Goal: Check status: Check status

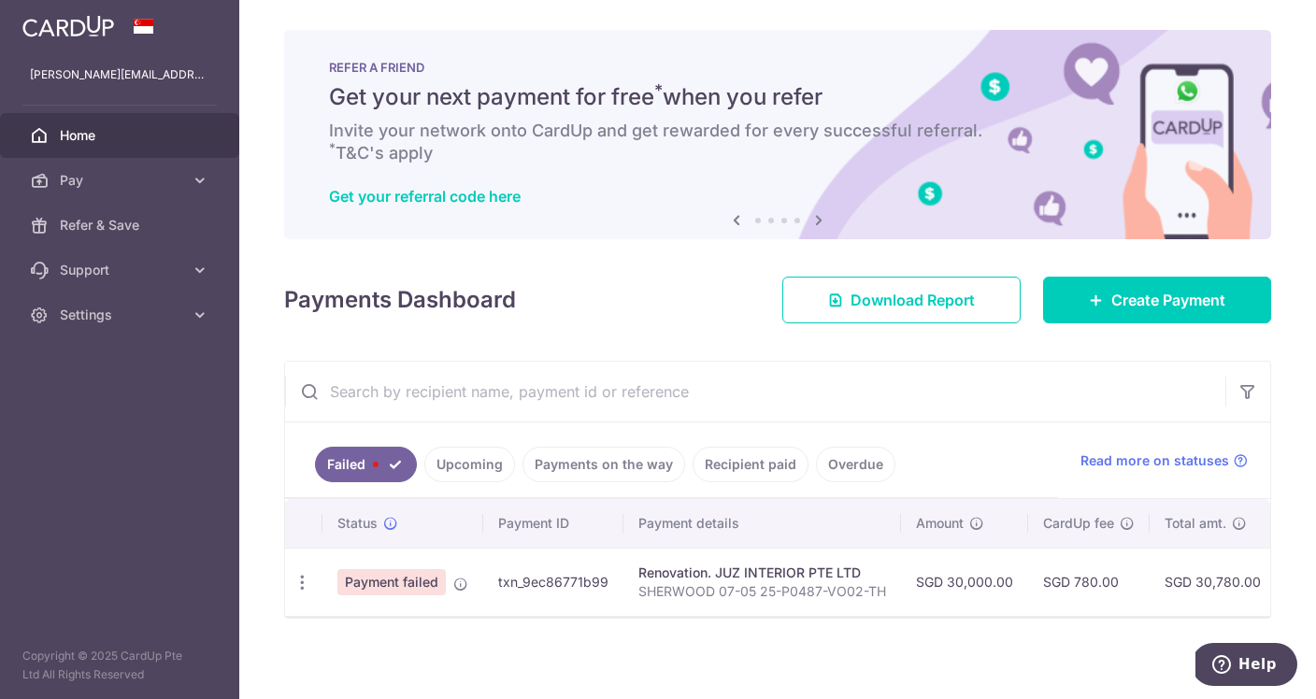
click at [482, 475] on link "Upcoming" at bounding box center [469, 465] width 91 height 36
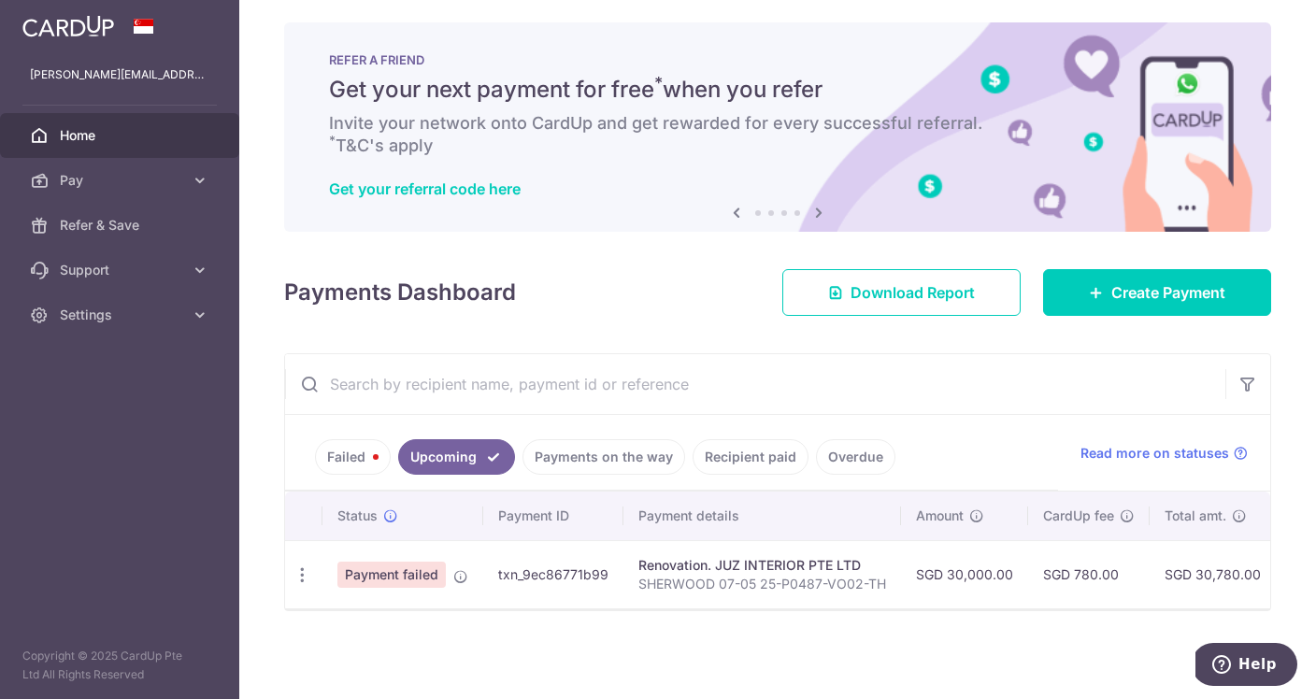
click at [364, 463] on link "Failed" at bounding box center [353, 457] width 76 height 36
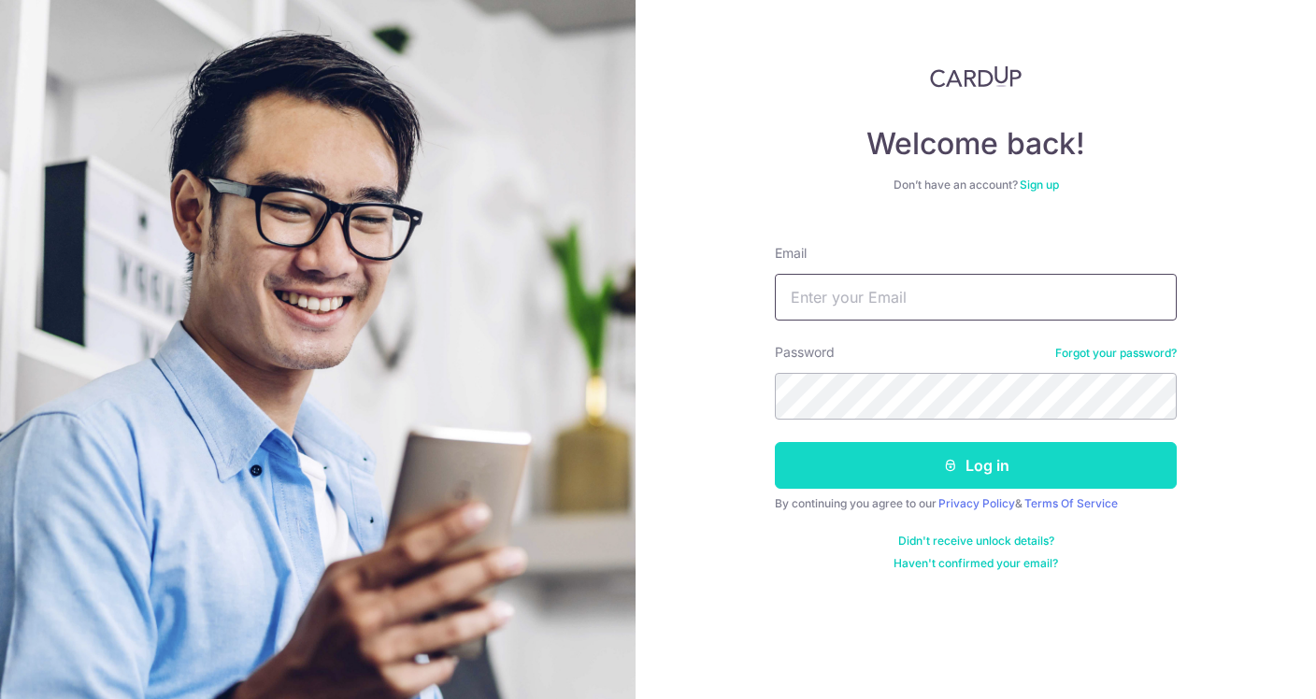
type input "[PERSON_NAME][EMAIL_ADDRESS][DOMAIN_NAME]"
click at [966, 472] on button "Log in" at bounding box center [976, 465] width 402 height 47
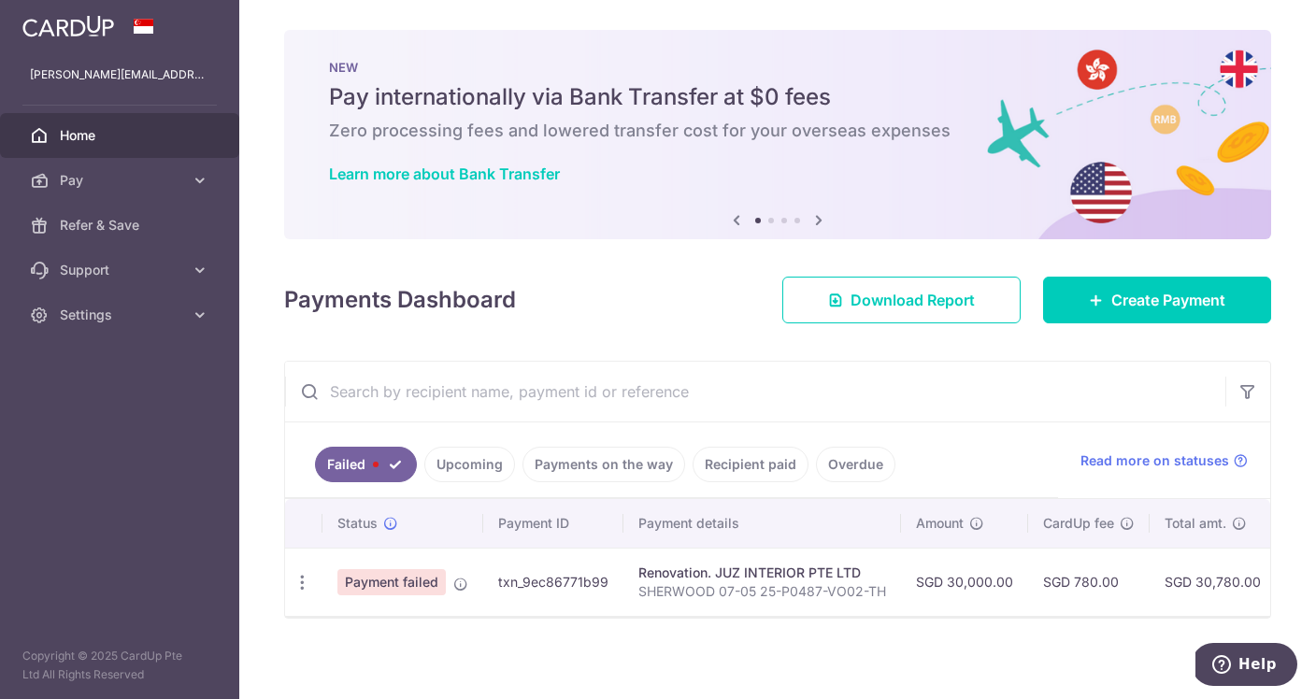
click at [496, 467] on link "Upcoming" at bounding box center [469, 465] width 91 height 36
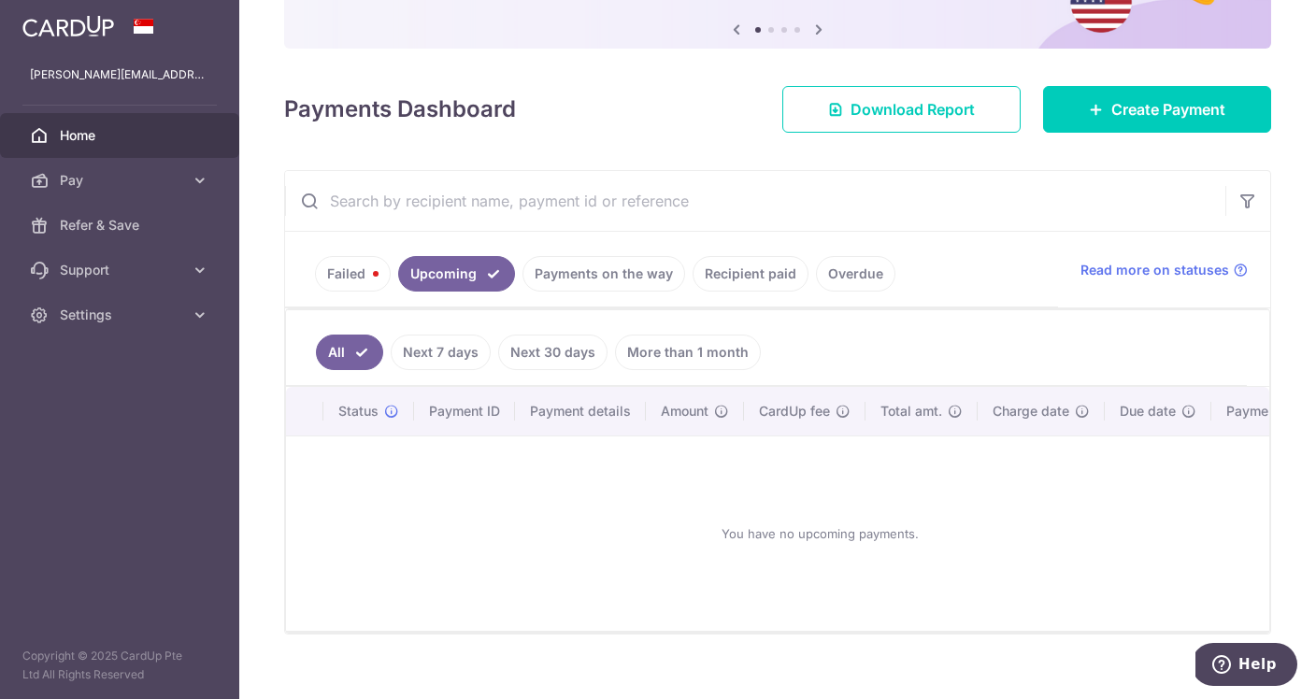
click at [441, 350] on link "Next 7 days" at bounding box center [441, 353] width 100 height 36
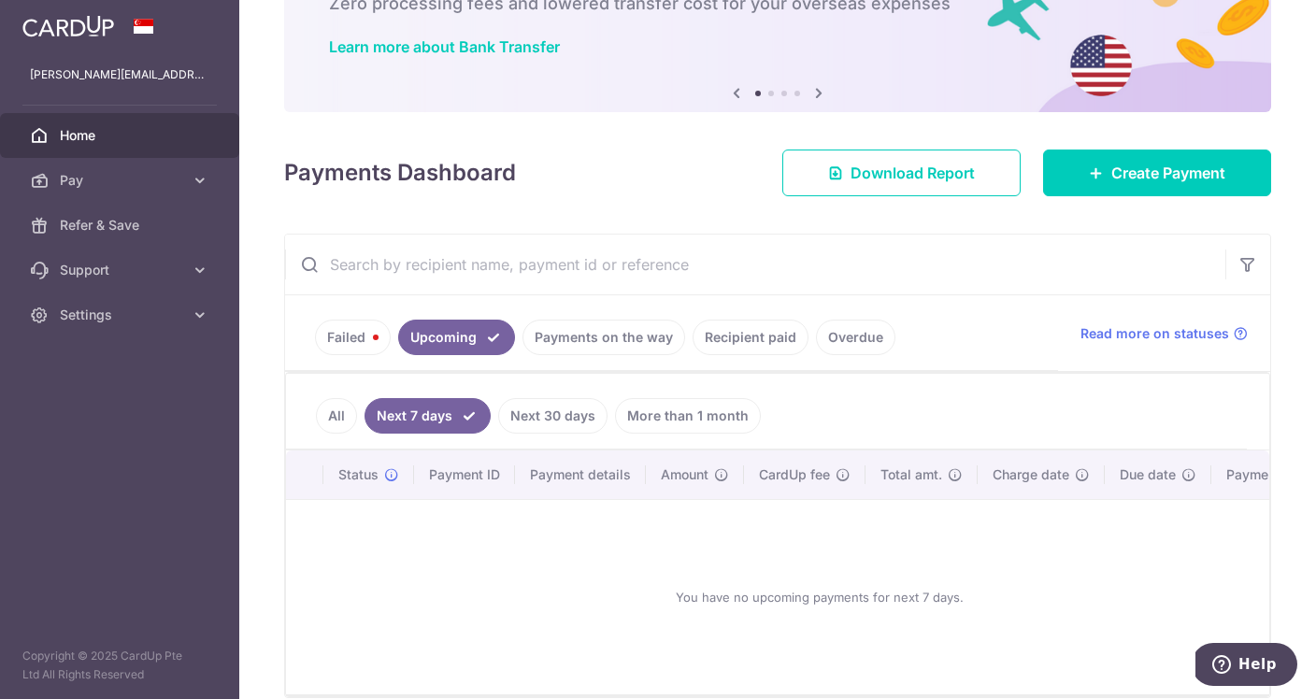
scroll to position [143, 0]
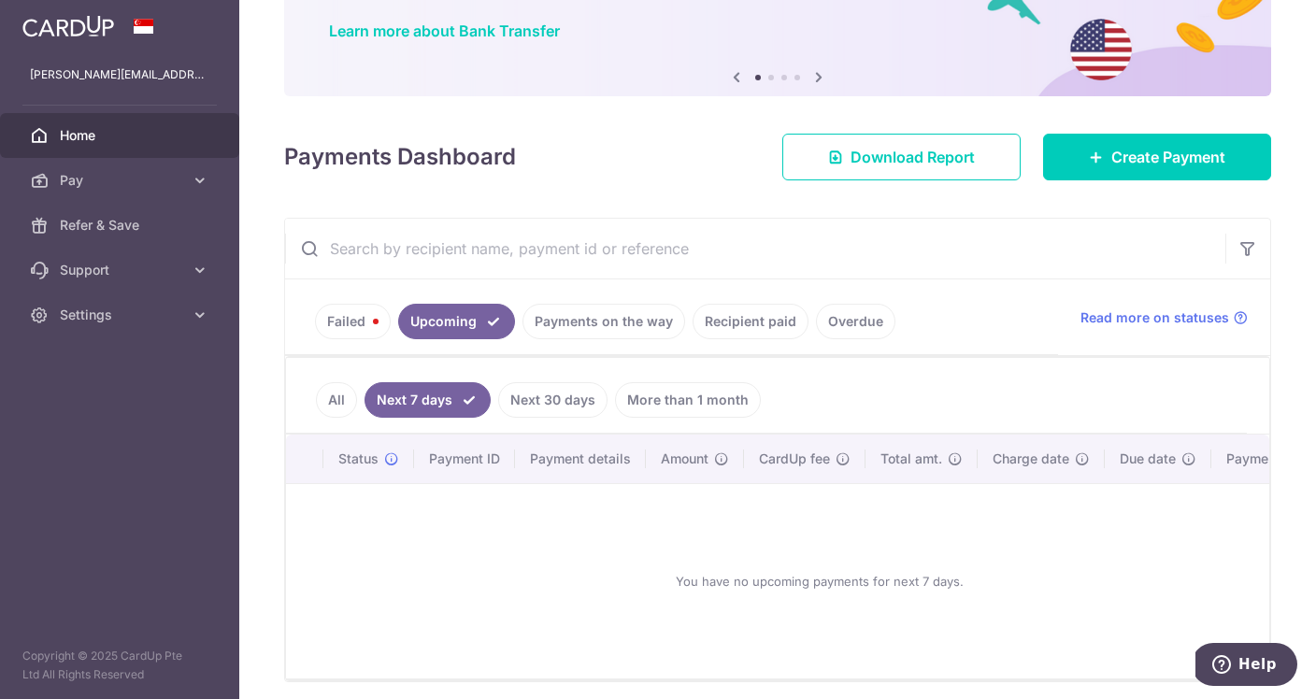
click at [342, 392] on link "All" at bounding box center [336, 400] width 41 height 36
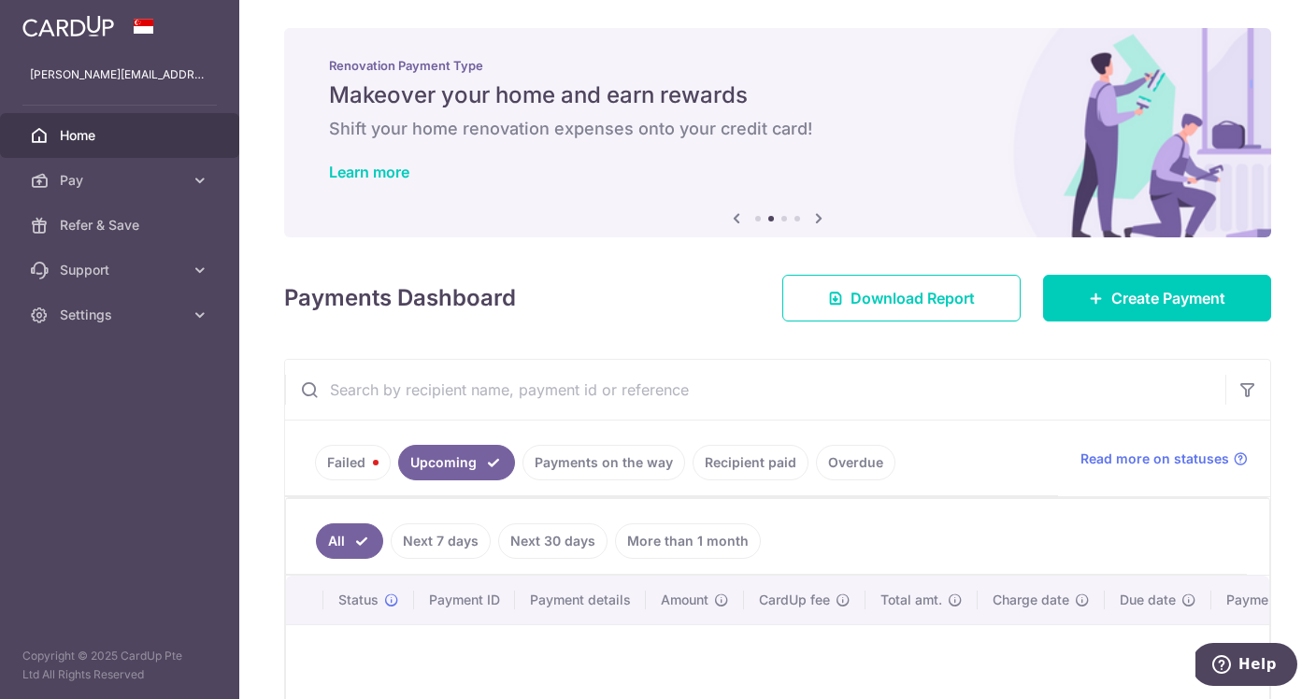
scroll to position [0, 0]
